Goal: Task Accomplishment & Management: Use online tool/utility

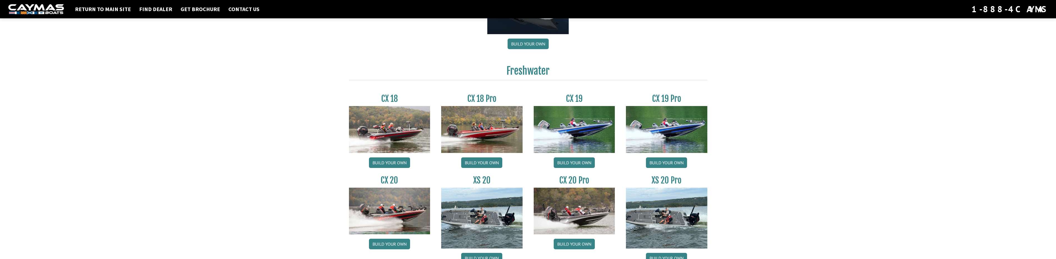
scroll to position [389, 0]
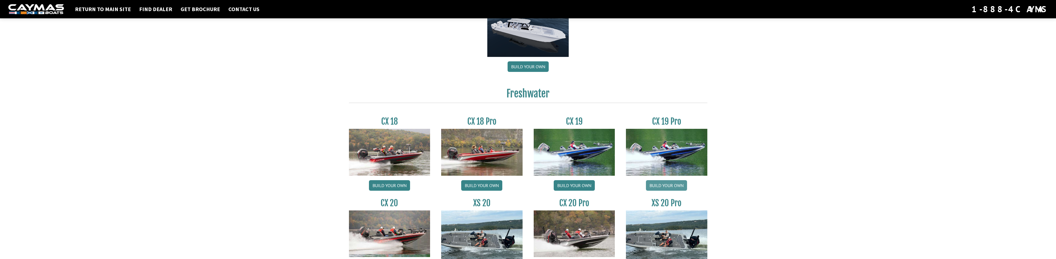
click at [668, 188] on link "Build your own" at bounding box center [666, 185] width 41 height 11
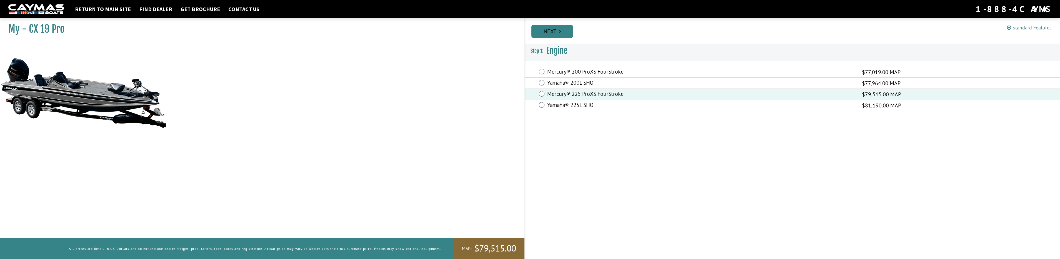
click at [546, 30] on link "Next" at bounding box center [552, 31] width 42 height 13
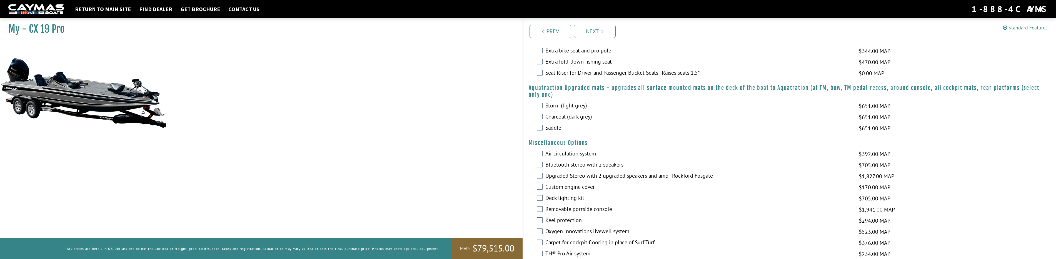
scroll to position [445, 0]
click at [578, 152] on label "Air circulation system" at bounding box center [698, 153] width 306 height 8
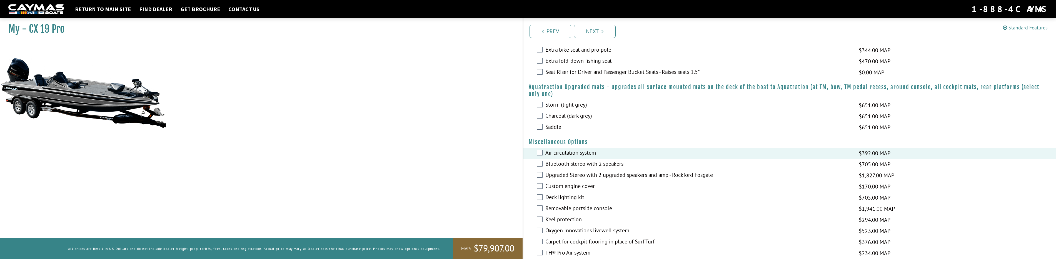
click at [578, 152] on label "Air circulation system" at bounding box center [698, 153] width 306 height 8
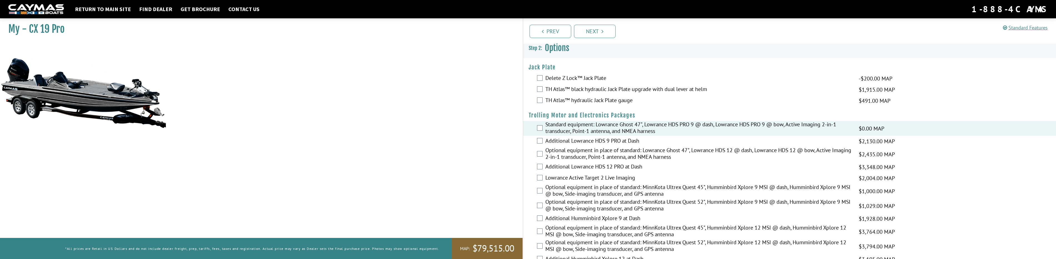
scroll to position [0, 0]
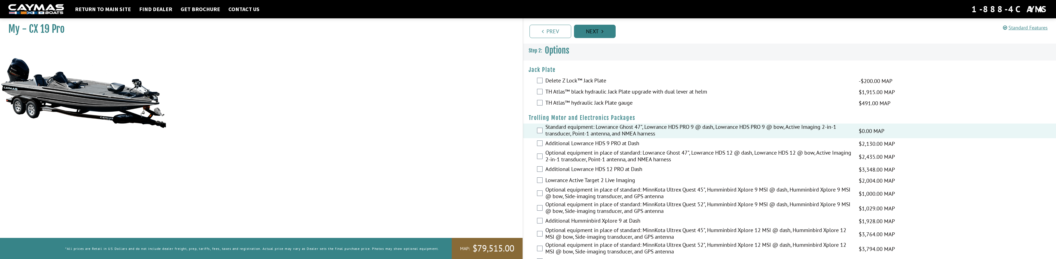
click at [590, 33] on link "Next" at bounding box center [595, 31] width 42 height 13
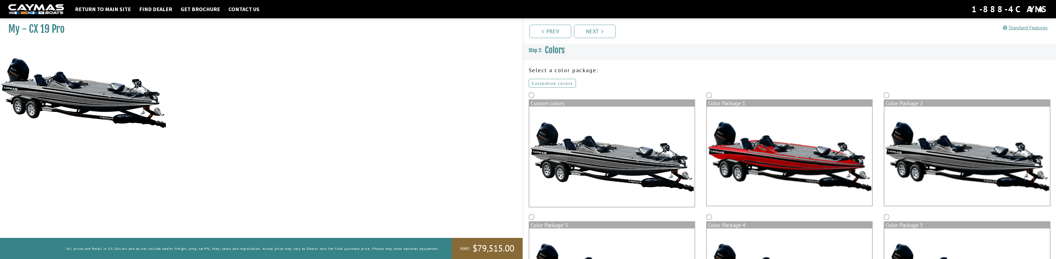
click at [552, 85] on link "Customize colors" at bounding box center [552, 83] width 47 height 9
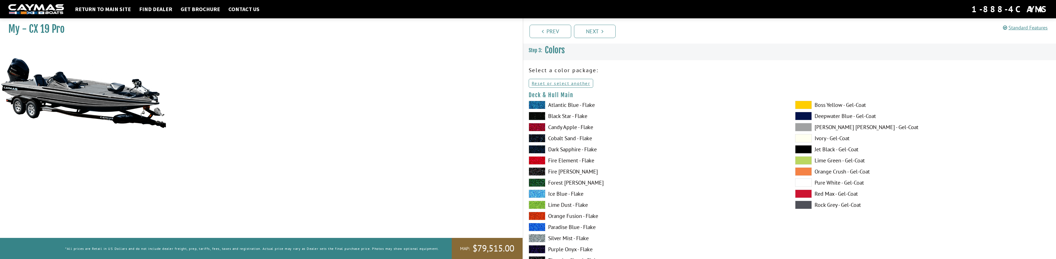
click at [805, 169] on span at bounding box center [803, 172] width 17 height 8
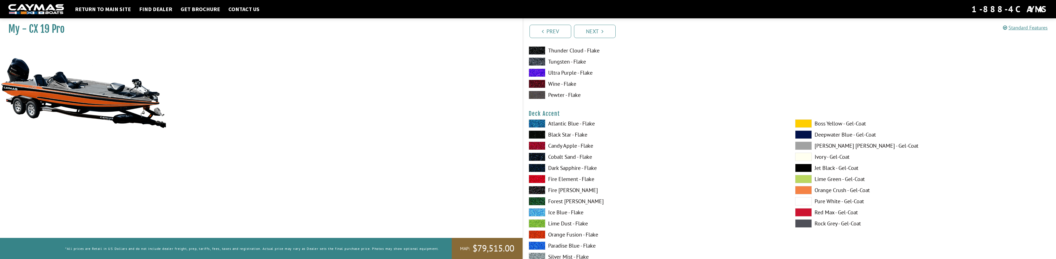
scroll to position [222, 0]
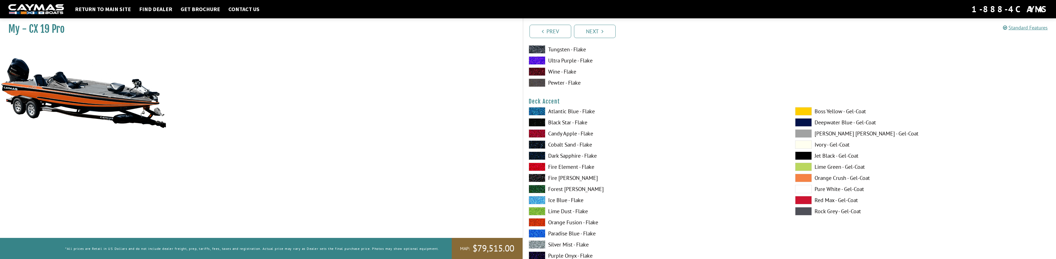
click at [801, 178] on span at bounding box center [803, 178] width 17 height 8
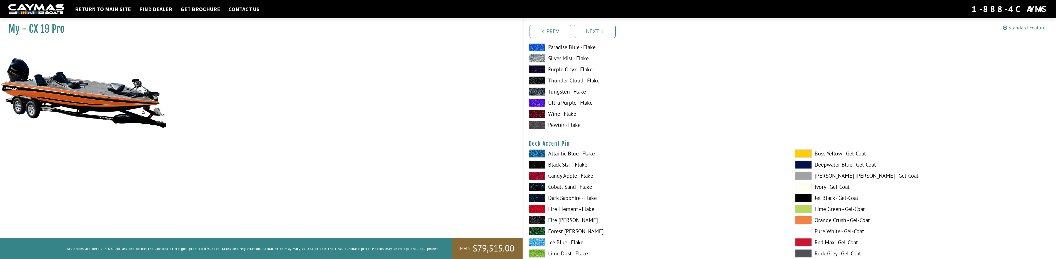
scroll to position [417, 0]
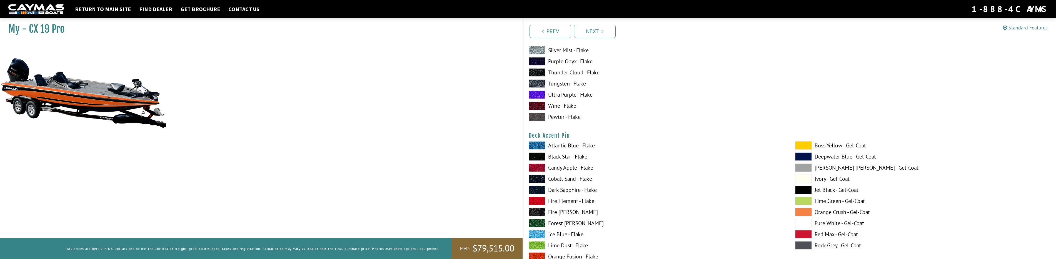
click at [808, 211] on span at bounding box center [803, 212] width 17 height 8
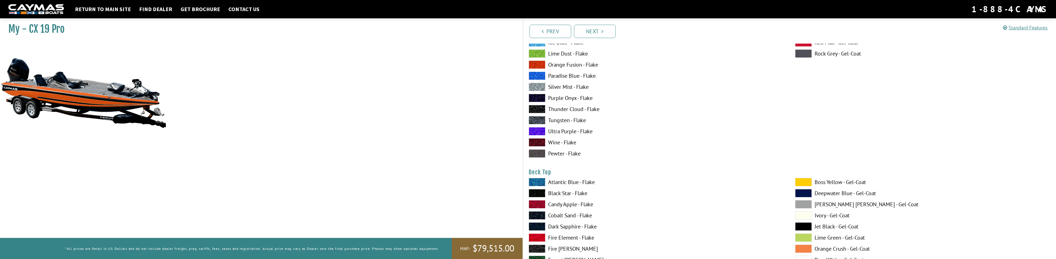
scroll to position [611, 0]
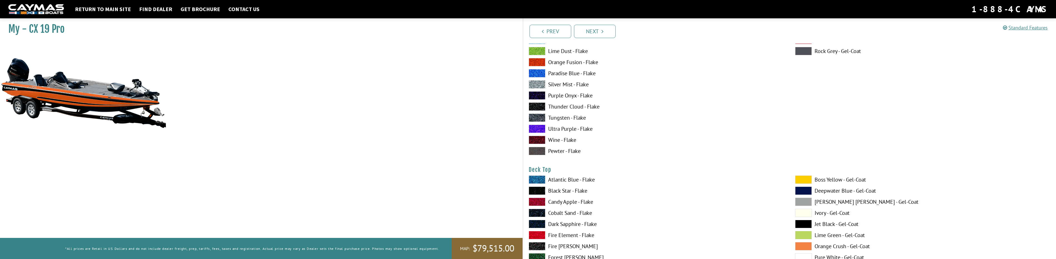
click at [805, 244] on span at bounding box center [803, 246] width 17 height 8
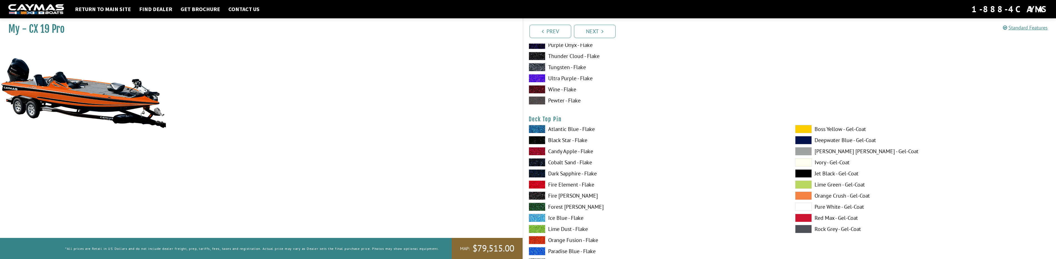
scroll to position [917, 0]
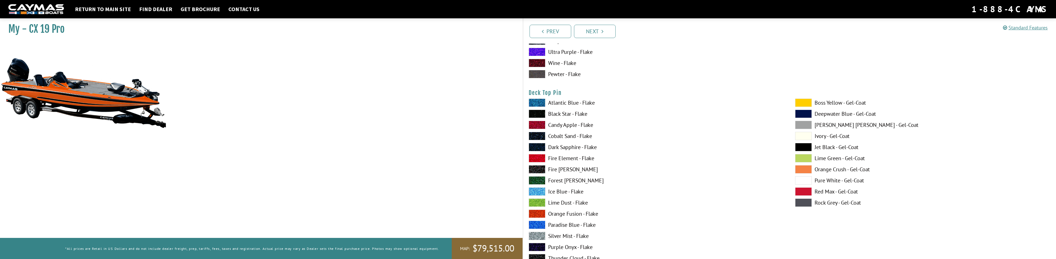
click at [805, 169] on span at bounding box center [803, 169] width 17 height 8
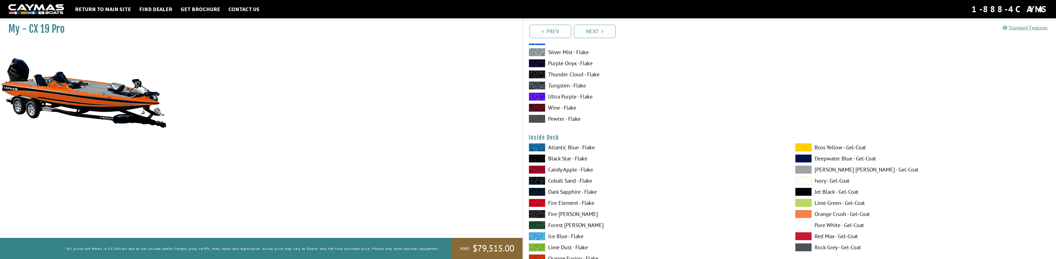
scroll to position [1111, 0]
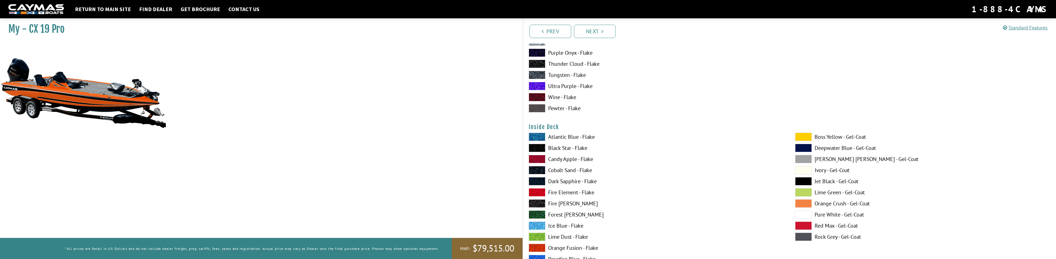
click at [810, 203] on span at bounding box center [803, 203] width 17 height 8
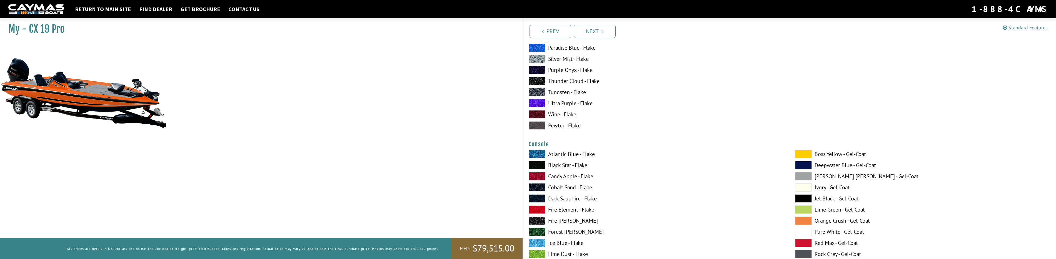
scroll to position [1361, 0]
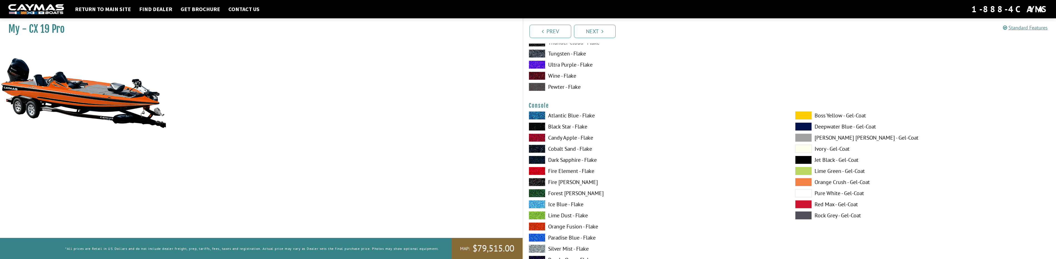
click at [803, 183] on span at bounding box center [803, 182] width 17 height 8
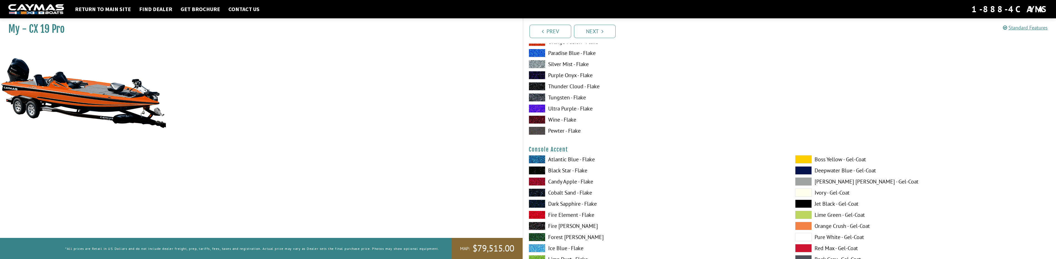
scroll to position [1556, 0]
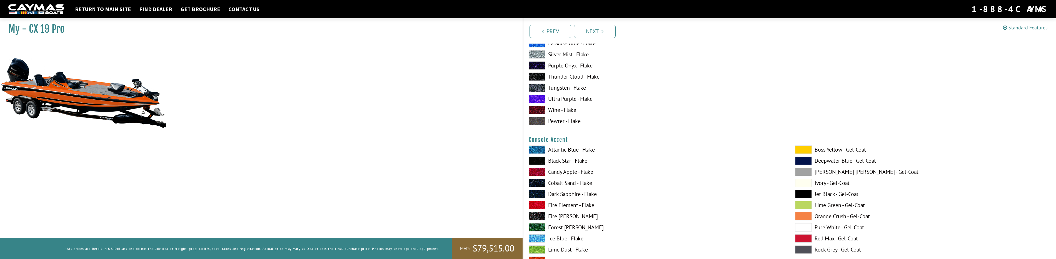
click at [805, 215] on span at bounding box center [803, 216] width 17 height 8
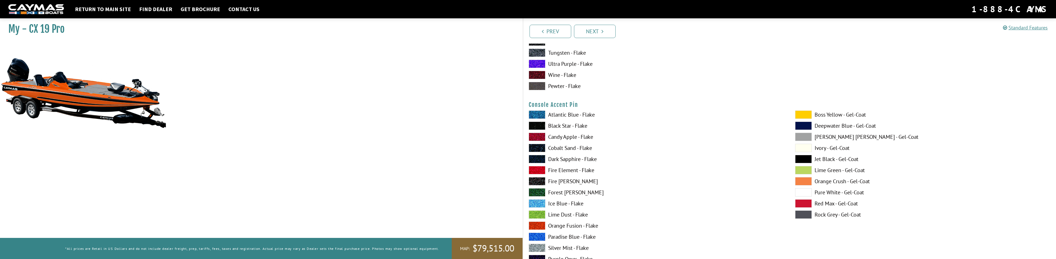
scroll to position [1861, 0]
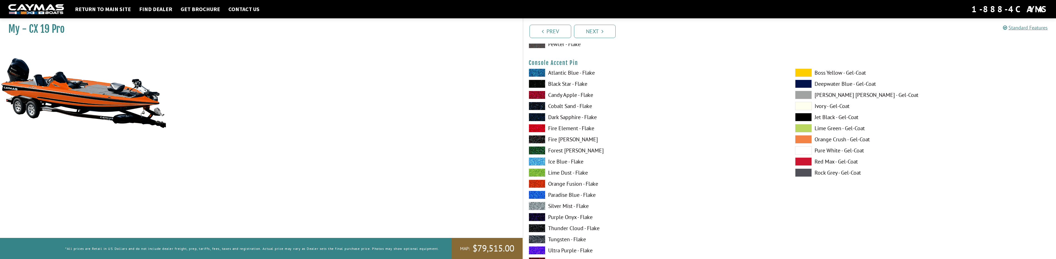
click at [805, 142] on span at bounding box center [803, 139] width 17 height 8
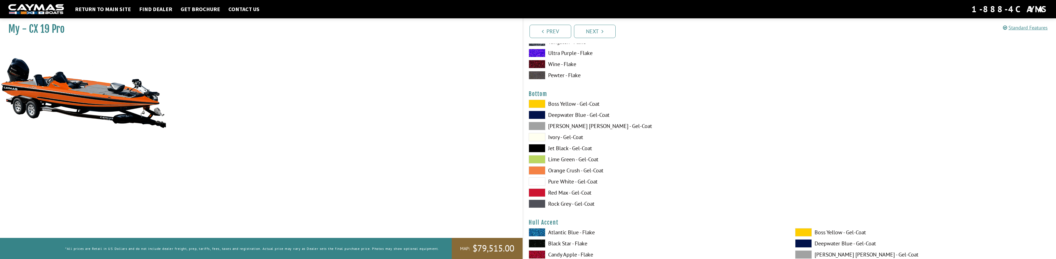
scroll to position [2111, 0]
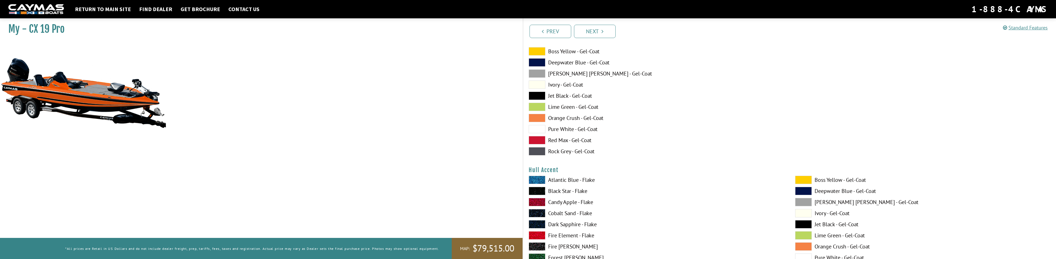
click at [539, 116] on span at bounding box center [537, 118] width 17 height 8
click at [806, 247] on span at bounding box center [803, 247] width 17 height 8
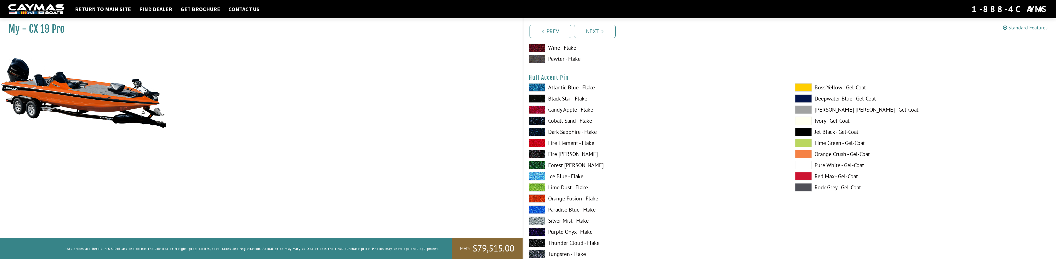
scroll to position [2445, 0]
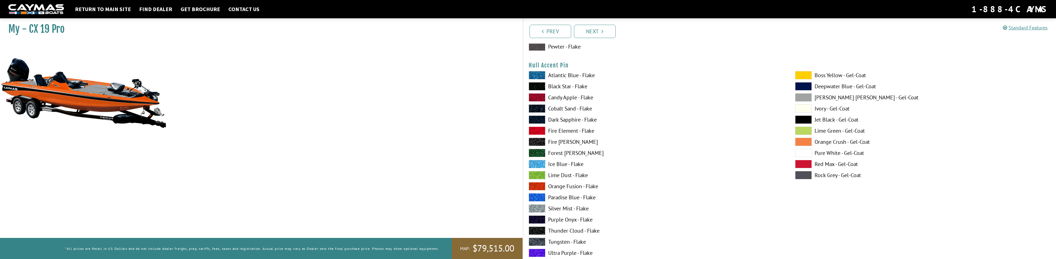
click at [809, 141] on span at bounding box center [803, 142] width 17 height 8
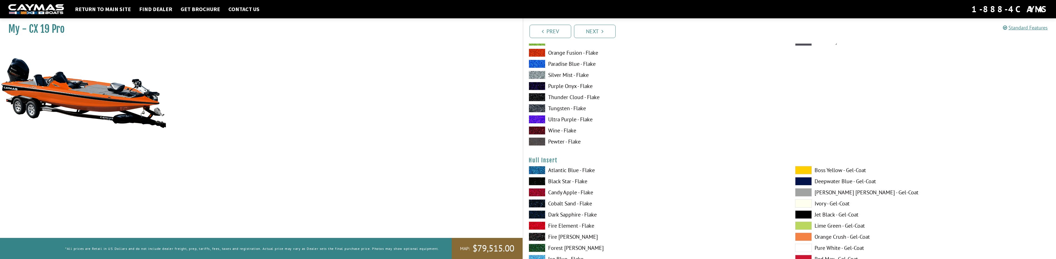
scroll to position [2584, 0]
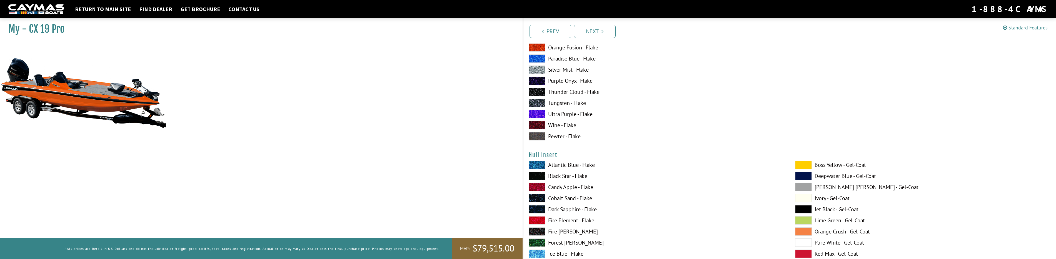
click at [804, 231] on span at bounding box center [803, 232] width 17 height 8
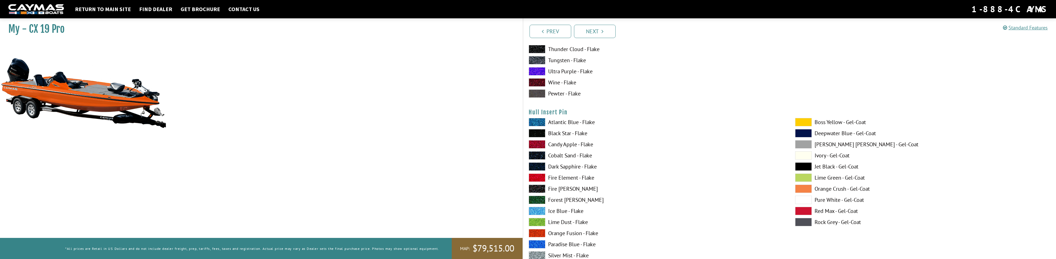
scroll to position [2917, 0]
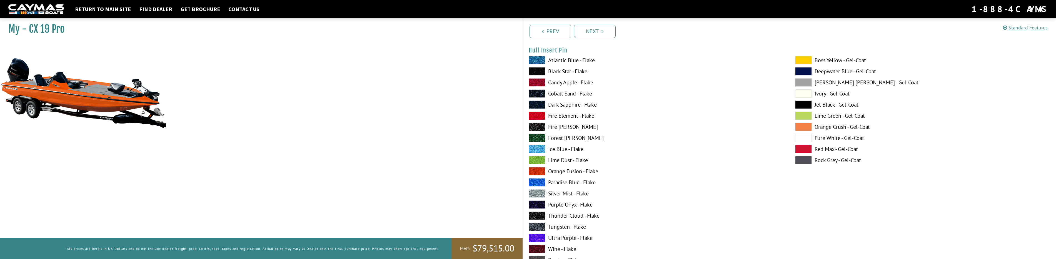
click at [802, 126] on span at bounding box center [803, 127] width 17 height 8
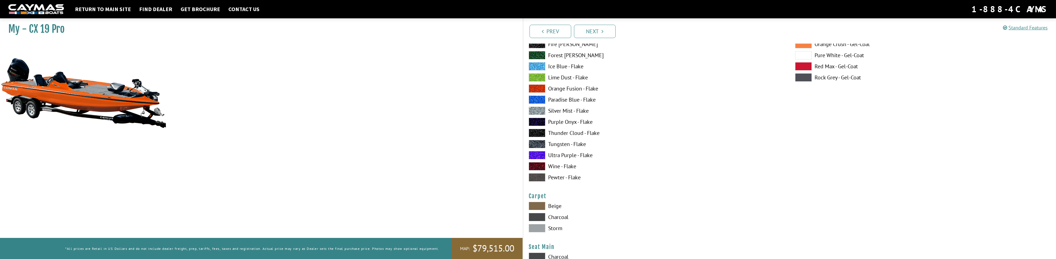
scroll to position [3056, 0]
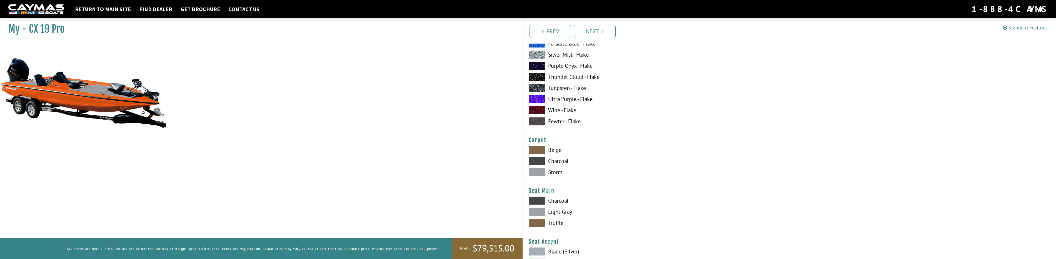
click at [534, 159] on span at bounding box center [537, 161] width 17 height 8
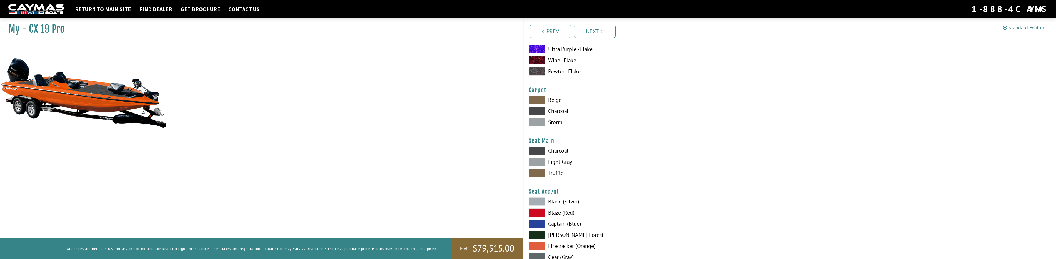
scroll to position [3139, 0]
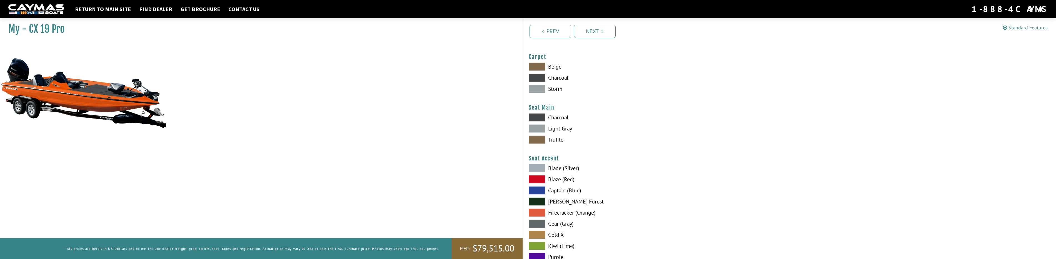
click at [535, 116] on span at bounding box center [537, 117] width 17 height 8
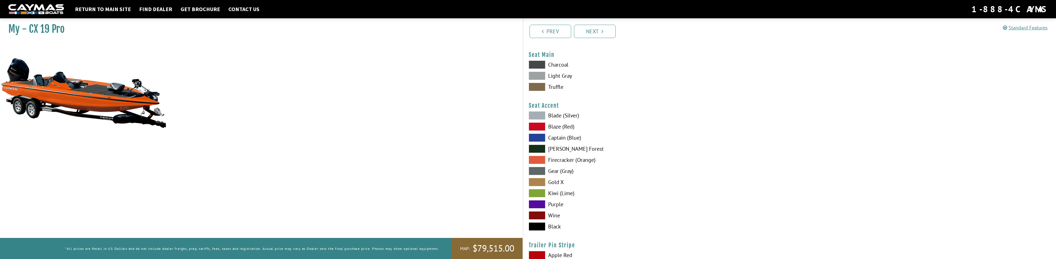
scroll to position [3195, 0]
click at [540, 156] on span at bounding box center [537, 157] width 17 height 8
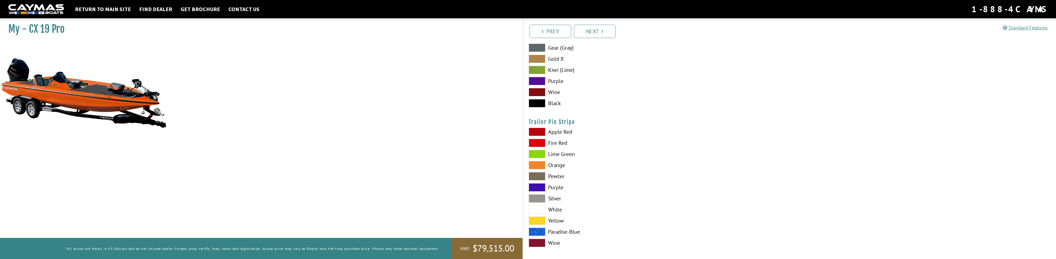
scroll to position [3320, 0]
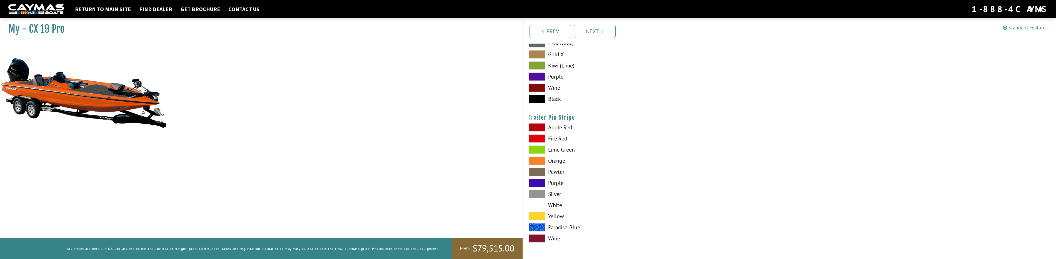
click at [541, 158] on span at bounding box center [537, 161] width 17 height 8
click at [596, 35] on link "Next" at bounding box center [595, 31] width 42 height 13
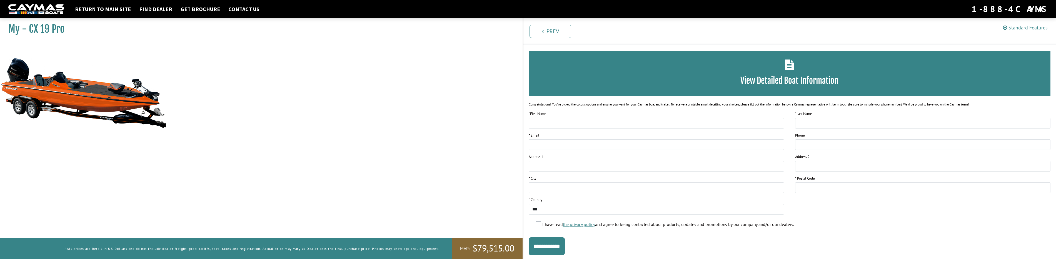
scroll to position [0, 0]
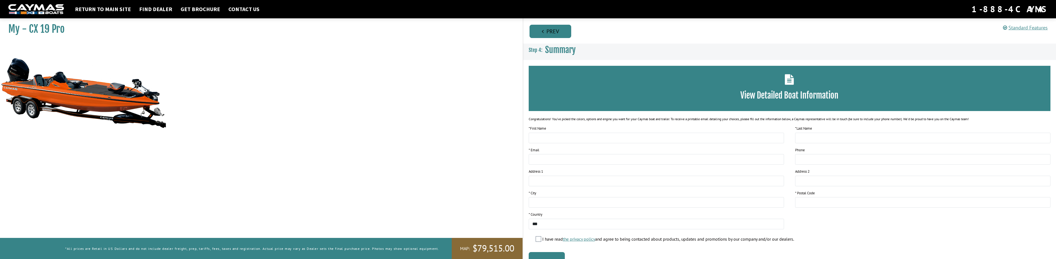
click at [545, 34] on link "Prev" at bounding box center [551, 31] width 42 height 13
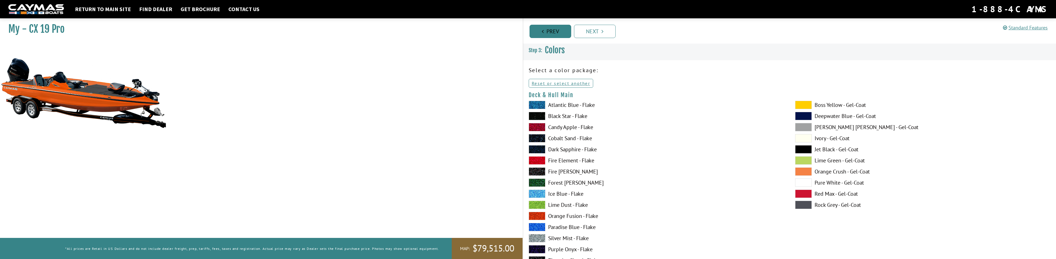
click at [563, 32] on link "Prev" at bounding box center [551, 31] width 42 height 13
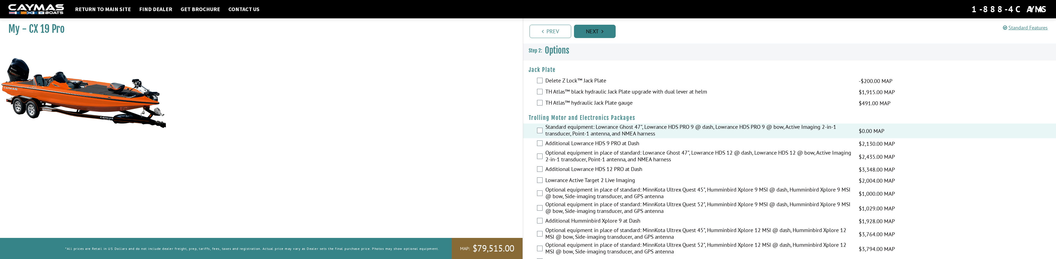
click at [593, 33] on link "Next" at bounding box center [595, 31] width 42 height 13
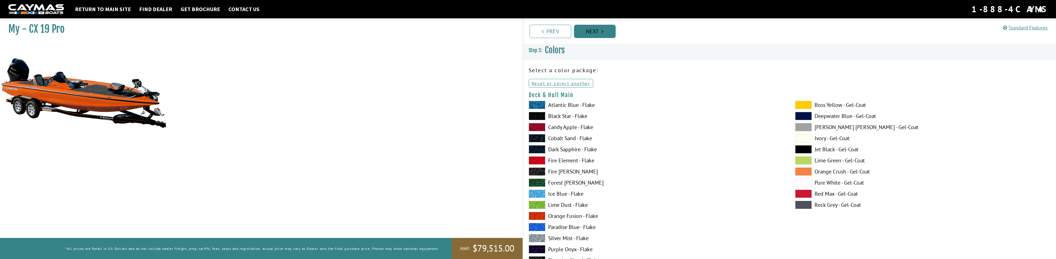
click at [584, 31] on link "Next" at bounding box center [595, 31] width 42 height 13
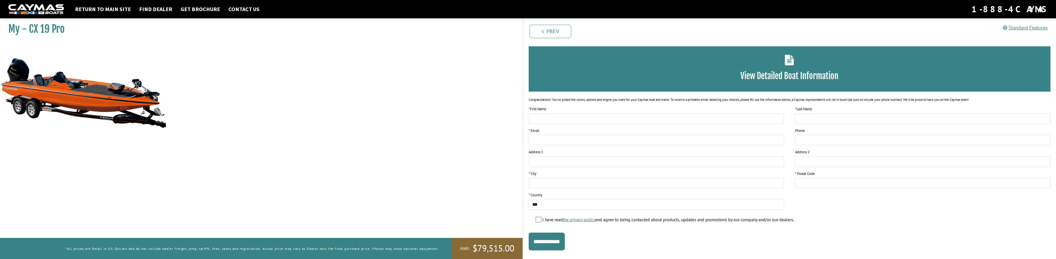
scroll to position [30, 0]
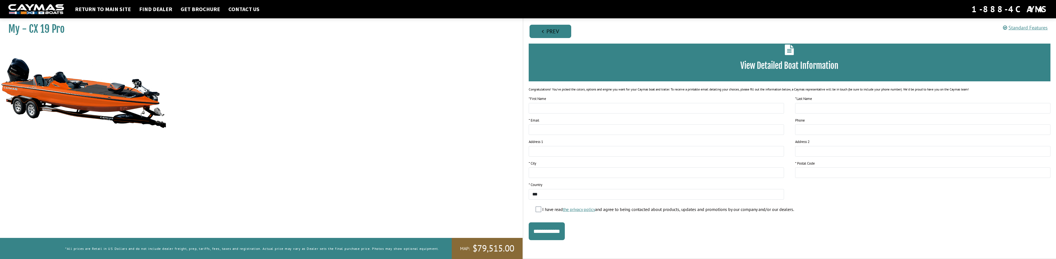
click at [553, 33] on link "Prev" at bounding box center [551, 31] width 42 height 13
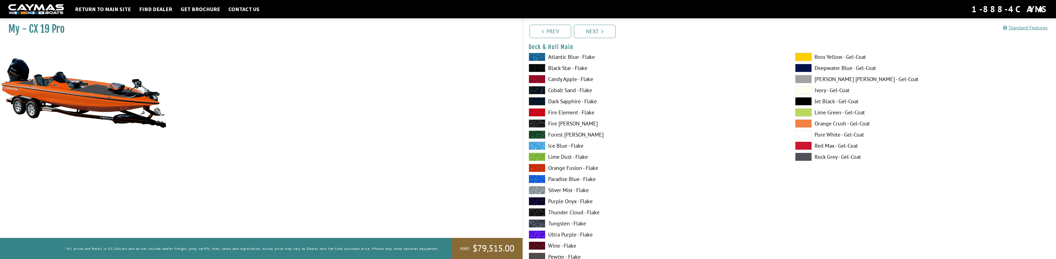
scroll to position [56, 0]
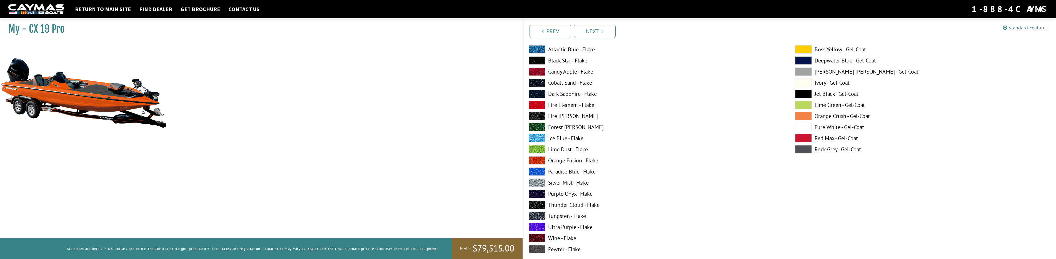
click at [537, 160] on span at bounding box center [537, 160] width 17 height 8
click at [540, 205] on span at bounding box center [537, 205] width 17 height 8
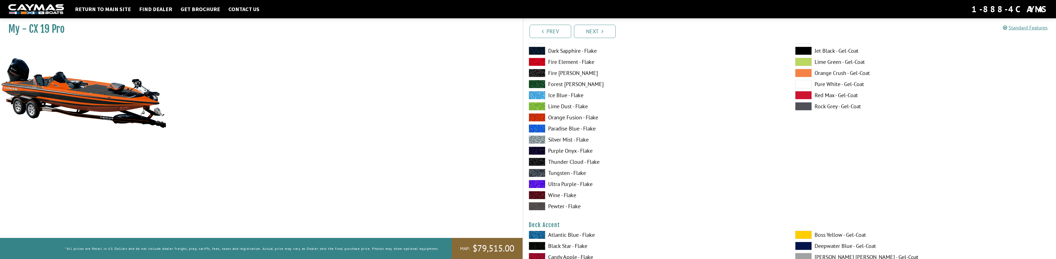
scroll to position [111, 0]
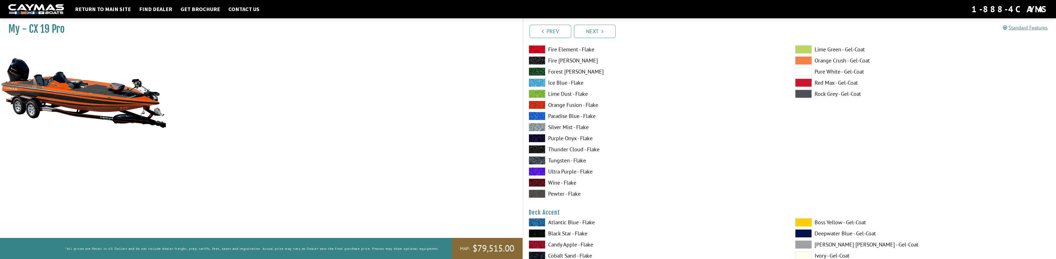
click at [541, 193] on span at bounding box center [537, 194] width 17 height 8
click at [540, 114] on span at bounding box center [537, 116] width 17 height 8
click at [540, 82] on span at bounding box center [537, 83] width 17 height 8
click at [538, 130] on span at bounding box center [537, 127] width 17 height 8
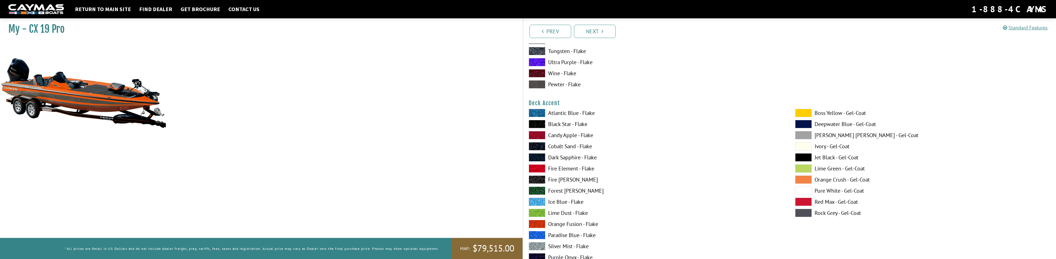
scroll to position [222, 0]
click at [543, 221] on span at bounding box center [537, 222] width 17 height 8
click at [544, 221] on span at bounding box center [537, 222] width 17 height 8
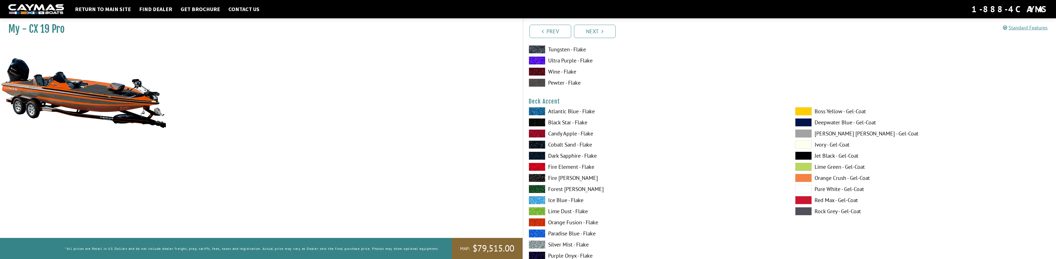
click at [797, 177] on span at bounding box center [803, 178] width 17 height 8
click at [803, 189] on span at bounding box center [803, 189] width 17 height 8
click at [802, 176] on span at bounding box center [803, 178] width 17 height 8
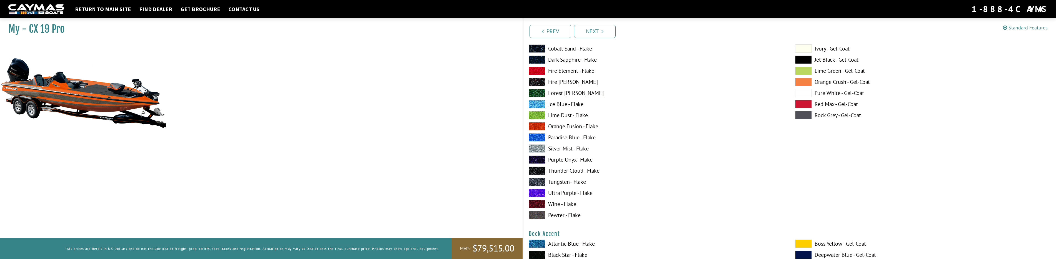
scroll to position [83, 0]
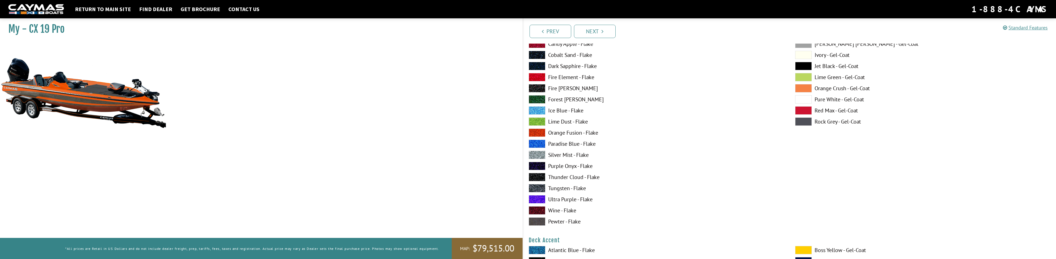
click at [802, 88] on span at bounding box center [803, 88] width 17 height 8
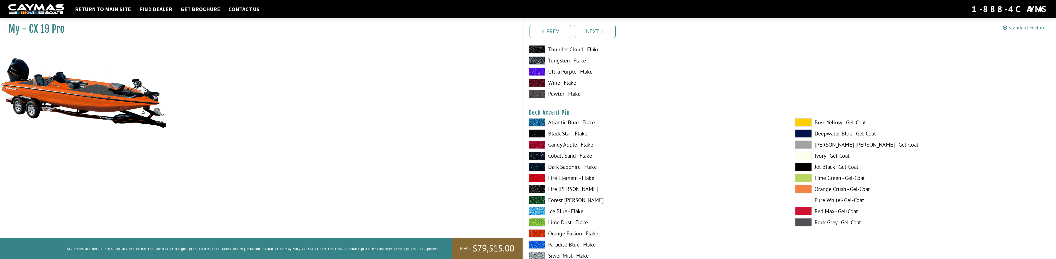
scroll to position [445, 0]
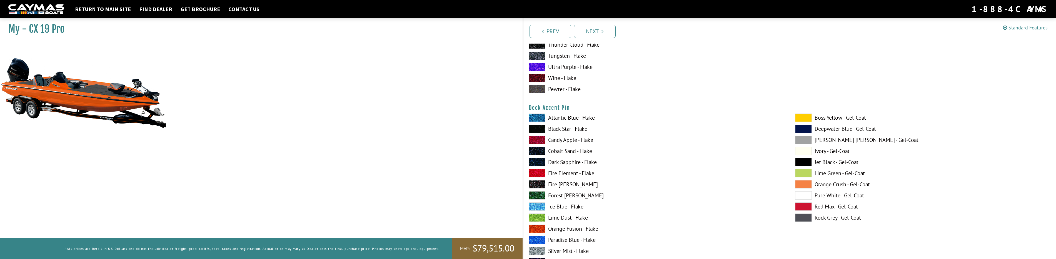
click at [802, 161] on span at bounding box center [803, 162] width 17 height 8
click at [801, 162] on span at bounding box center [803, 162] width 17 height 8
click at [801, 196] on span at bounding box center [803, 195] width 17 height 8
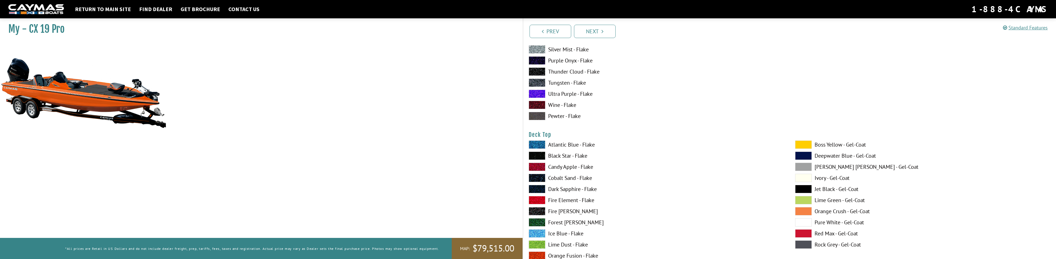
scroll to position [667, 0]
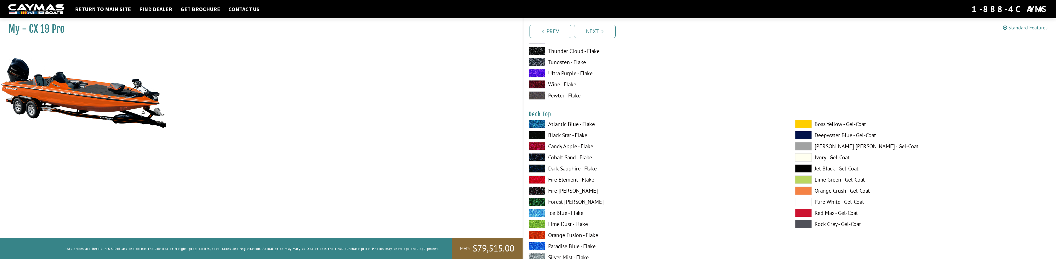
click at [803, 201] on span at bounding box center [803, 202] width 17 height 8
click at [801, 189] on span at bounding box center [803, 191] width 17 height 8
click at [803, 167] on span at bounding box center [803, 168] width 17 height 8
click at [802, 191] on span at bounding box center [803, 191] width 17 height 8
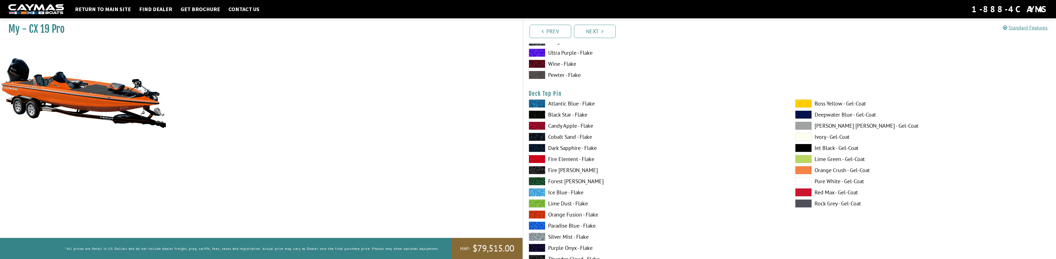
scroll to position [917, 0]
click at [804, 146] on span at bounding box center [803, 147] width 17 height 8
click at [803, 180] on span at bounding box center [803, 180] width 17 height 8
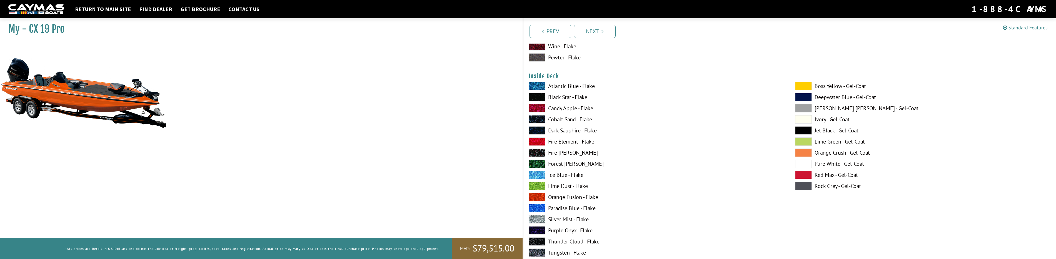
scroll to position [1167, 0]
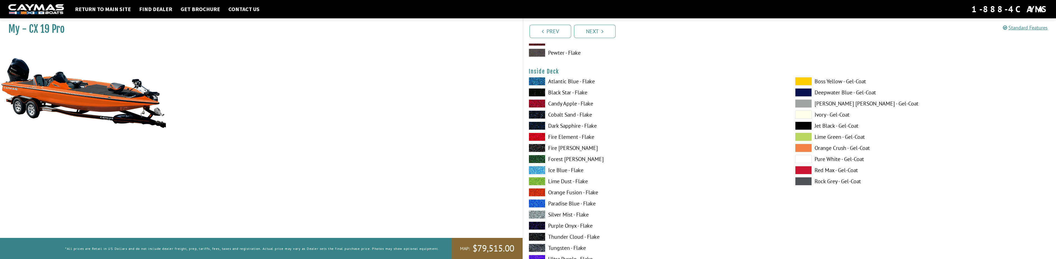
click at [803, 125] on span at bounding box center [803, 126] width 17 height 8
click at [804, 150] on span at bounding box center [803, 148] width 17 height 8
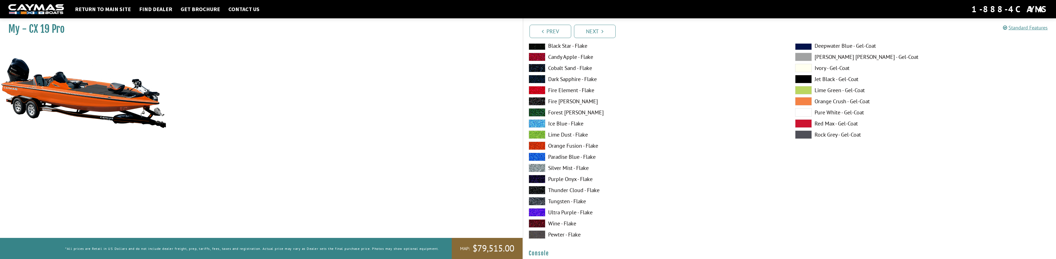
scroll to position [1222, 0]
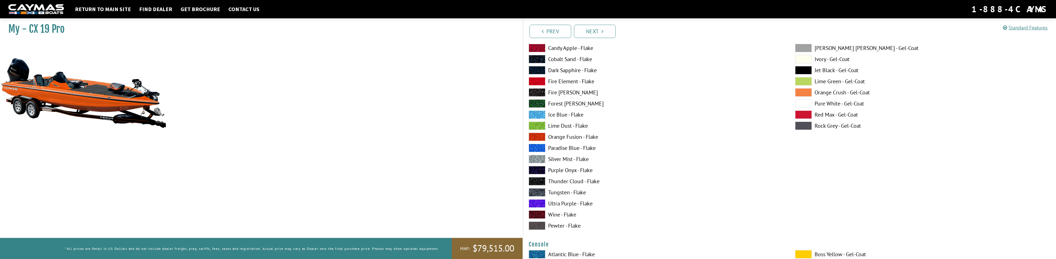
click at [803, 104] on span at bounding box center [803, 103] width 17 height 8
click at [802, 92] on span at bounding box center [803, 92] width 17 height 8
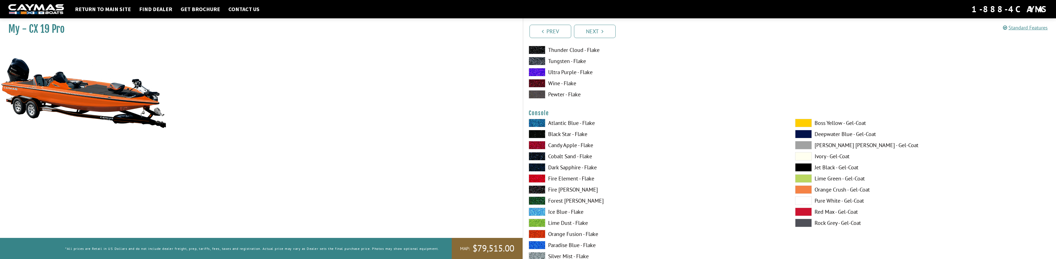
scroll to position [1361, 0]
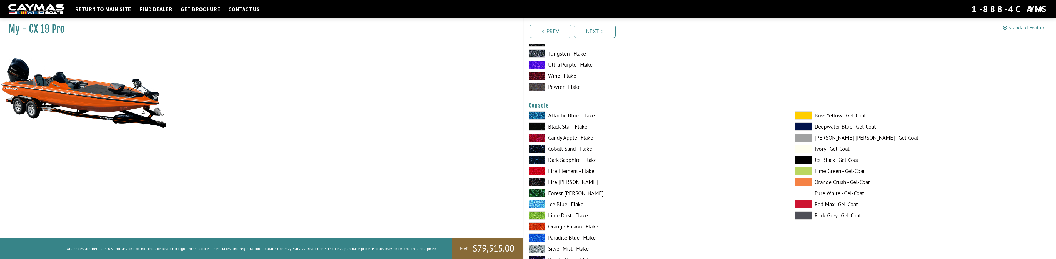
click at [804, 126] on span at bounding box center [803, 127] width 17 height 8
click at [805, 184] on span at bounding box center [803, 182] width 17 height 8
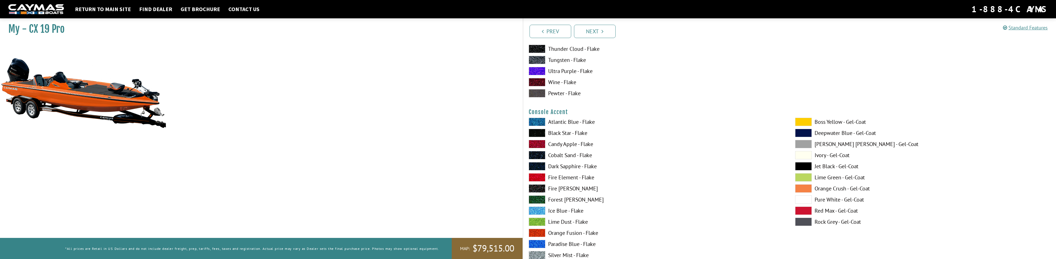
scroll to position [1611, 0]
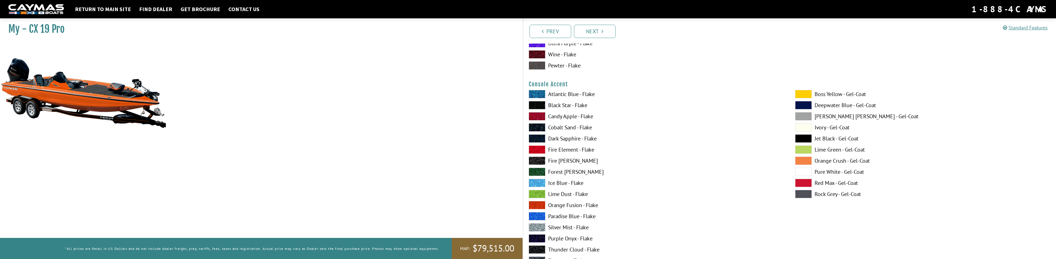
click at [70, 91] on img at bounding box center [83, 92] width 167 height 101
